Goal: Task Accomplishment & Management: Complete application form

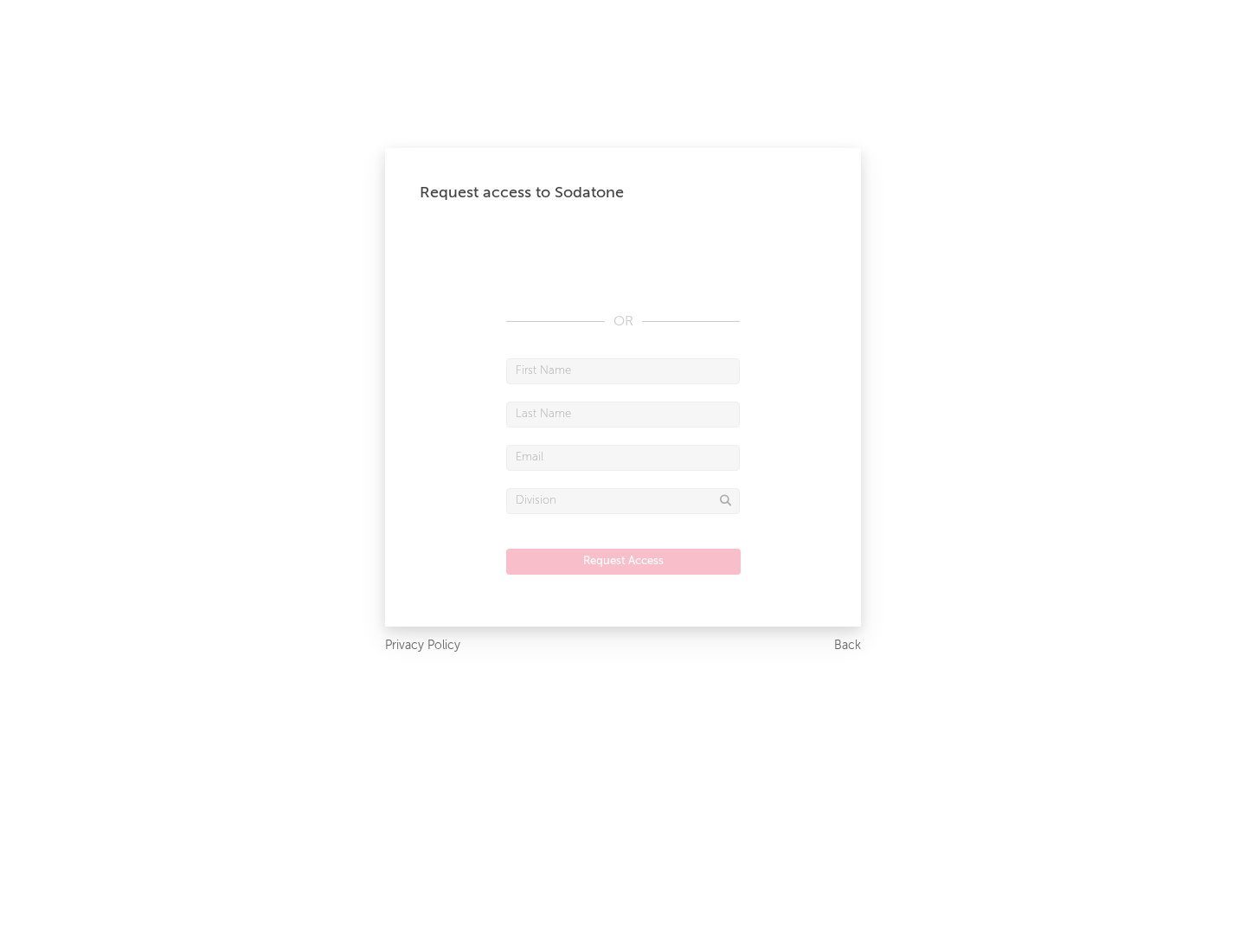
click at [623, 370] on input "text" at bounding box center [623, 370] width 234 height 26
type input "[PERSON_NAME]"
click at [623, 414] on input "text" at bounding box center [623, 414] width 234 height 26
type input "[PERSON_NAME]"
click at [623, 457] on input "text" at bounding box center [623, 457] width 234 height 26
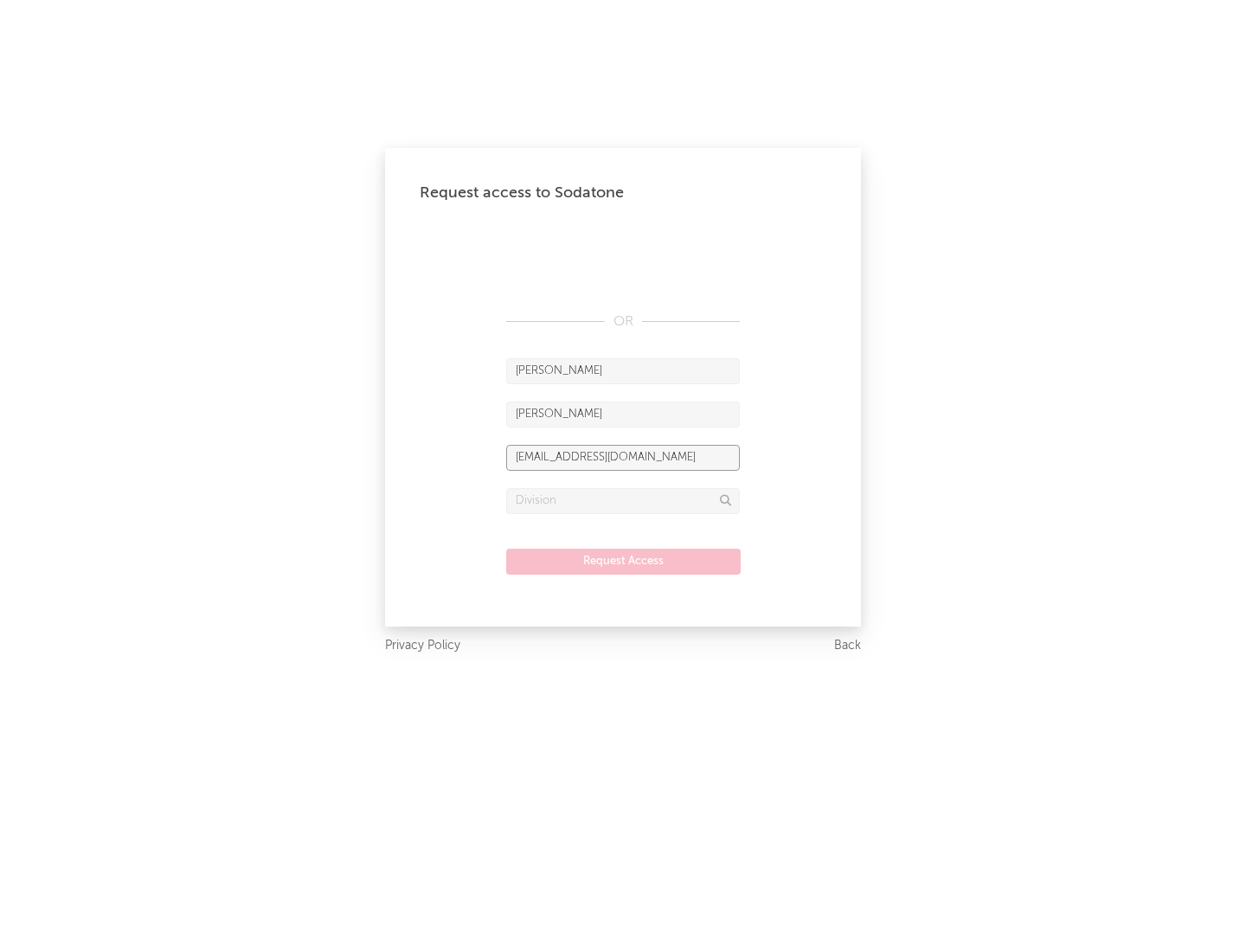
type input "[EMAIL_ADDRESS][DOMAIN_NAME]"
click at [623, 500] on input "text" at bounding box center [623, 500] width 234 height 26
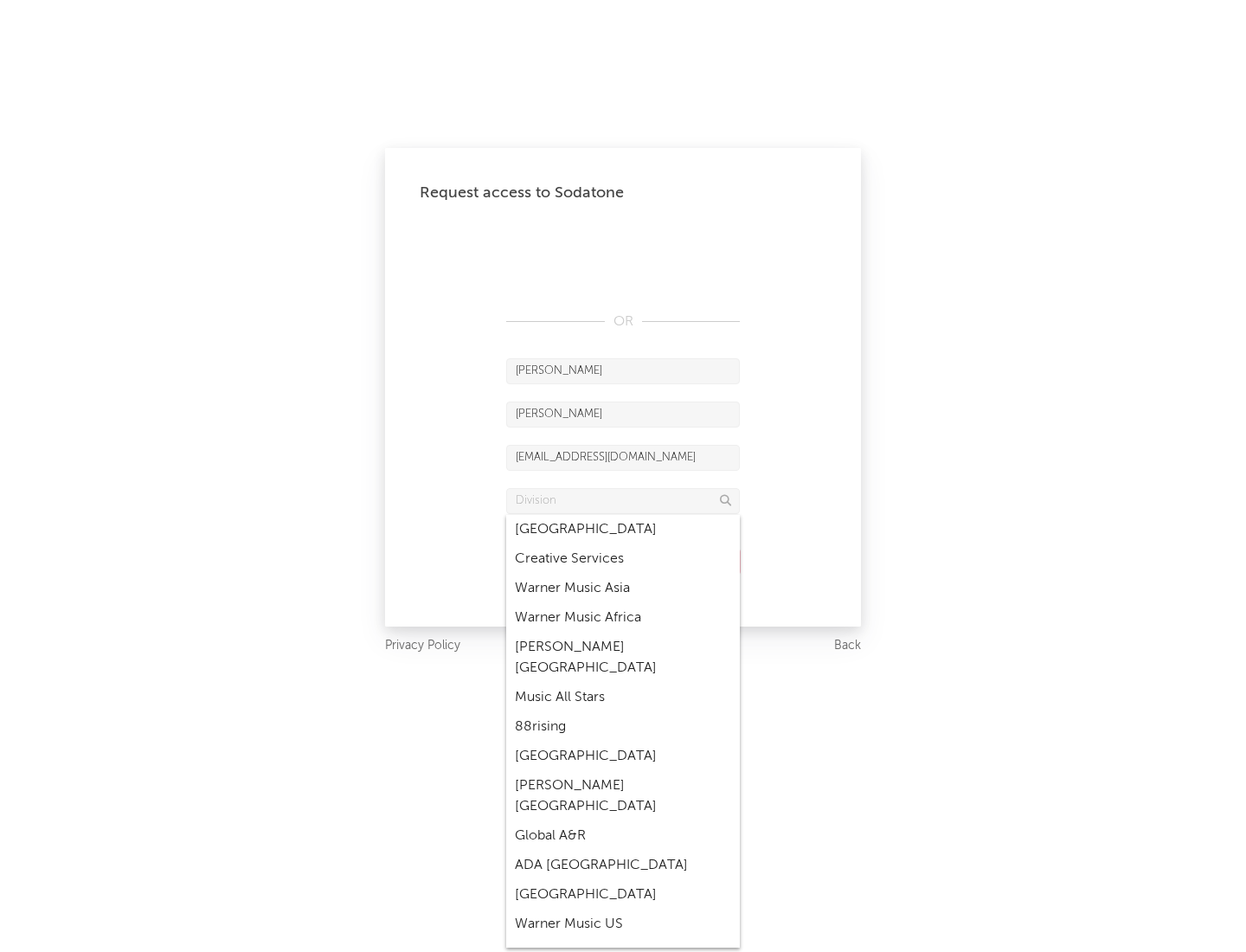
click at [623, 683] on div "Music All Stars" at bounding box center [623, 697] width 234 height 29
type input "Music All Stars"
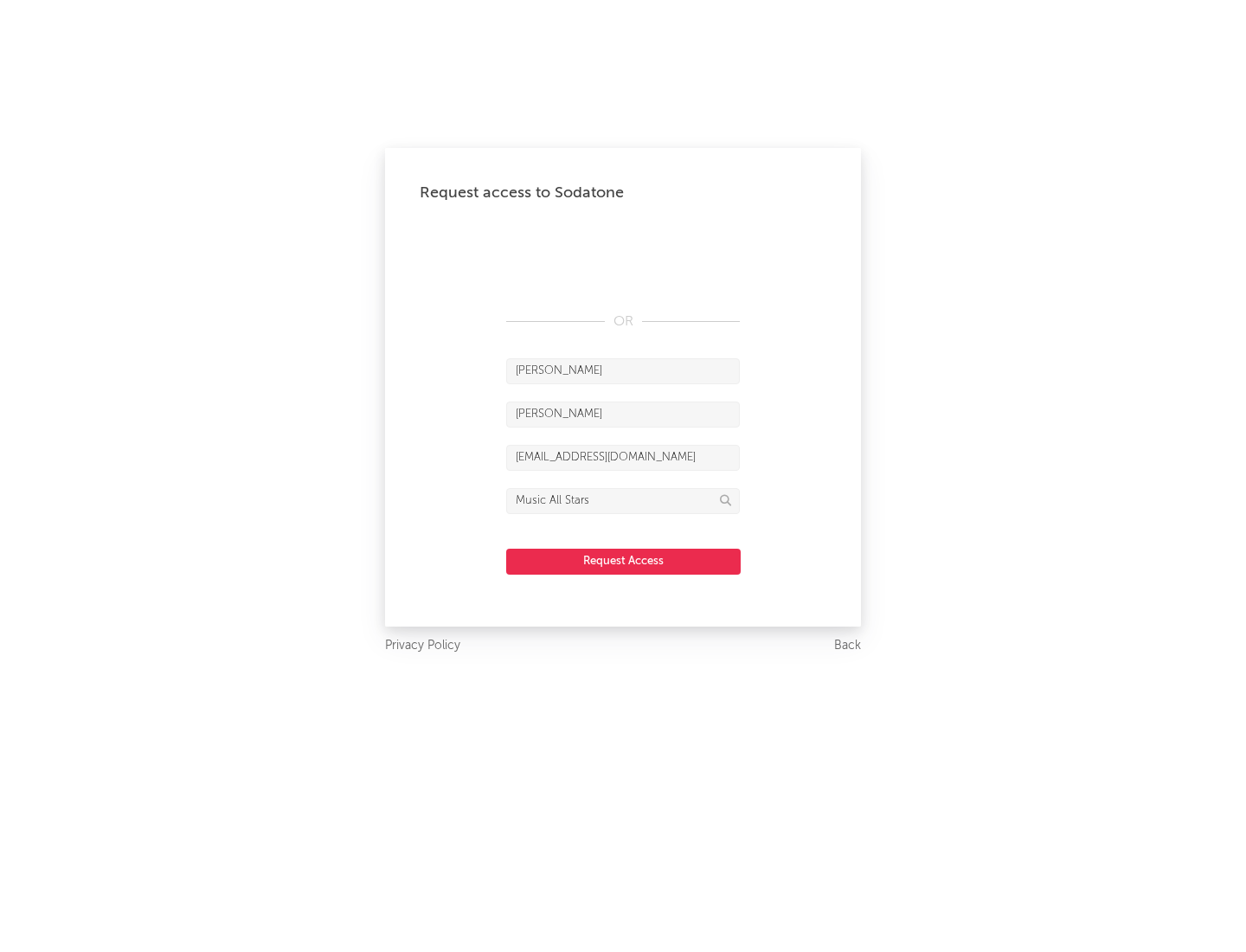
click at [623, 561] on button "Request Access" at bounding box center [623, 561] width 235 height 26
